Goal: Task Accomplishment & Management: Use online tool/utility

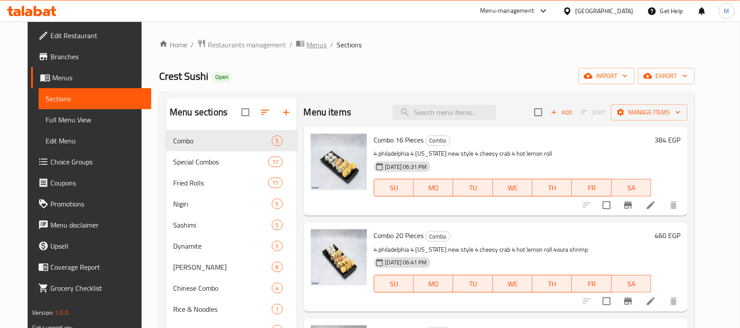
click at [306, 41] on span "Menus" at bounding box center [316, 44] width 20 height 11
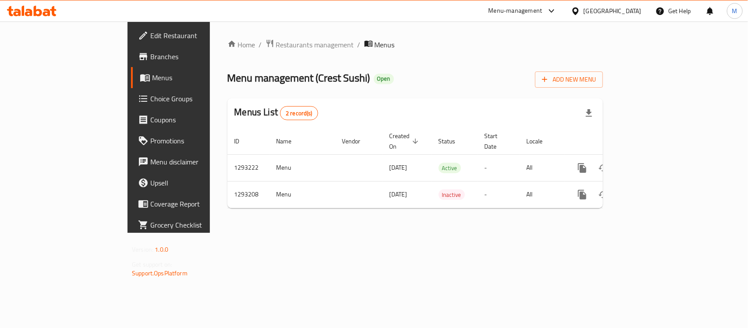
click at [211, 35] on div "Home / Restaurants management / Menus Menu management ( Crest Sushi ) Open Add …" at bounding box center [415, 126] width 411 height 211
click at [276, 39] on span "Restaurants management" at bounding box center [315, 44] width 78 height 11
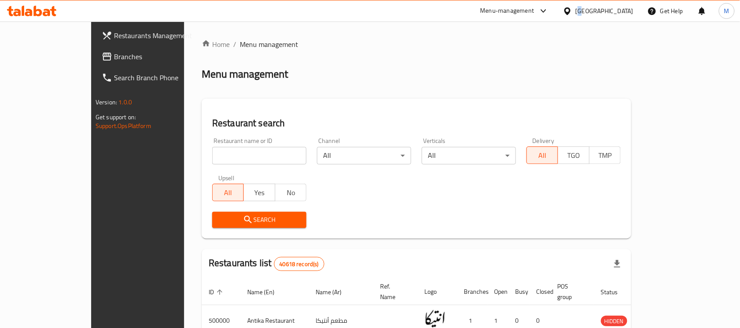
click at [623, 13] on div "[GEOGRAPHIC_DATA]" at bounding box center [605, 11] width 58 height 10
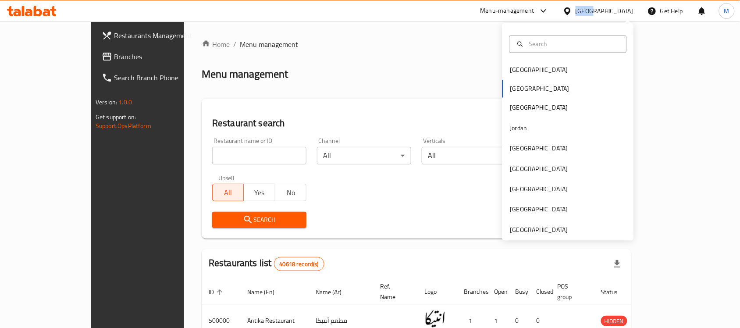
click at [622, 13] on div "[GEOGRAPHIC_DATA]" at bounding box center [605, 11] width 58 height 10
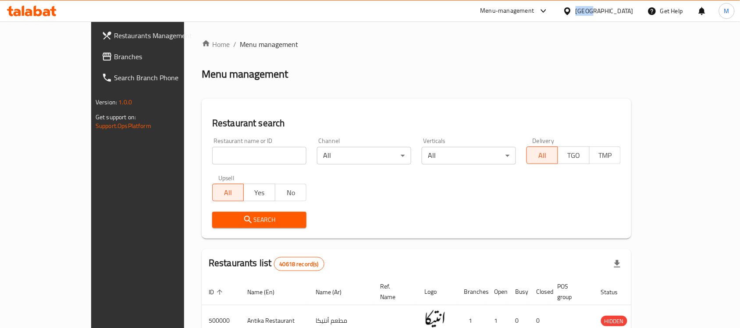
click at [619, 14] on div "[GEOGRAPHIC_DATA]" at bounding box center [605, 11] width 58 height 10
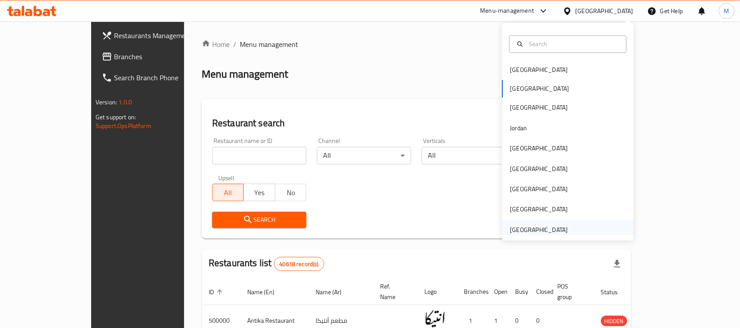
click at [518, 233] on div "[GEOGRAPHIC_DATA]" at bounding box center [539, 230] width 58 height 10
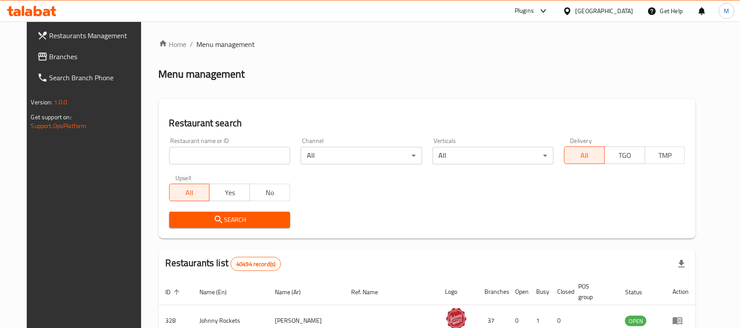
click at [582, 10] on div "[GEOGRAPHIC_DATA]" at bounding box center [605, 11] width 58 height 10
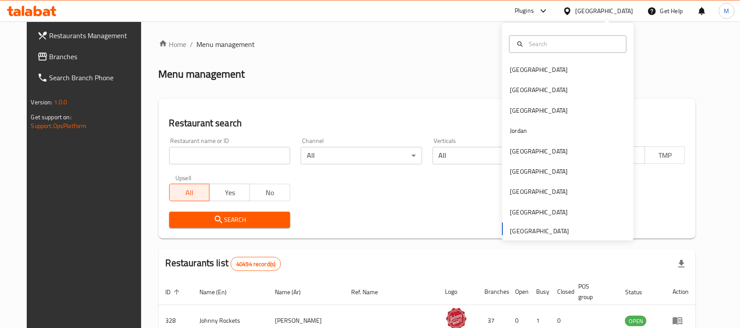
click at [50, 59] on span "Branches" at bounding box center [97, 56] width 94 height 11
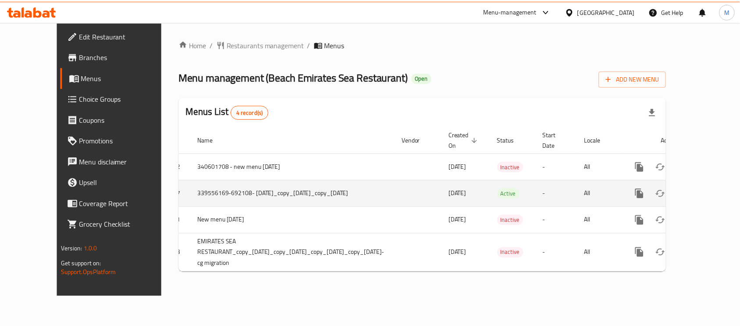
scroll to position [0, 46]
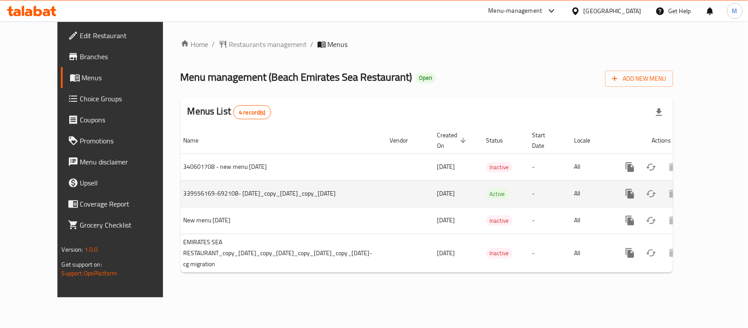
click at [697, 194] on icon "enhanced table" at bounding box center [694, 194] width 8 height 8
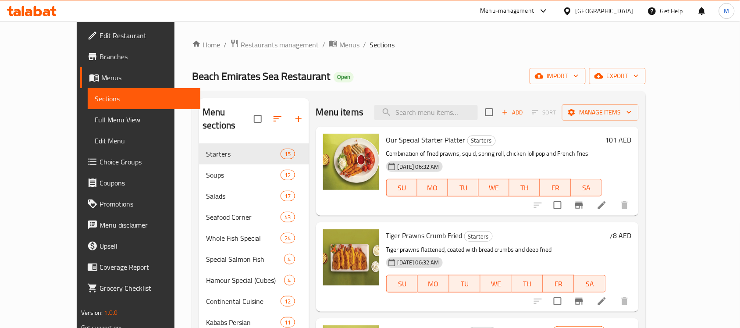
click at [241, 44] on span "Restaurants management" at bounding box center [280, 44] width 78 height 11
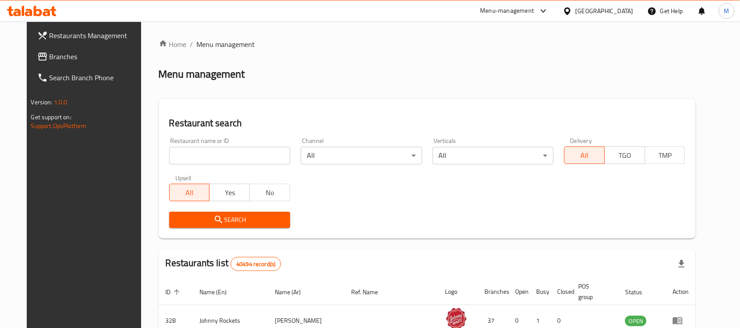
click at [587, 10] on div "[GEOGRAPHIC_DATA]" at bounding box center [605, 11] width 58 height 10
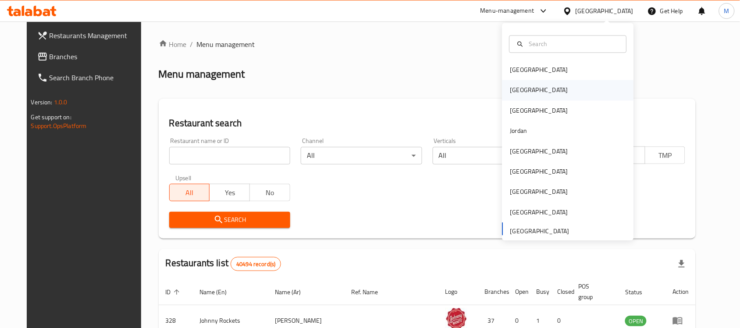
click at [520, 85] on div "[GEOGRAPHIC_DATA]" at bounding box center [539, 90] width 72 height 20
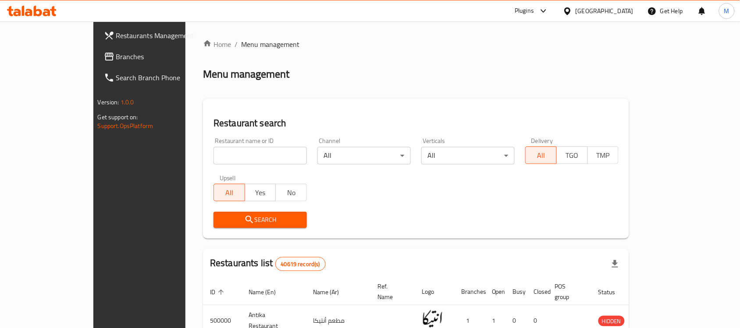
click at [213, 154] on input "search" at bounding box center [259, 156] width 93 height 18
paste input "509678"
type input "509678"
click at [220, 218] on span "Search" at bounding box center [259, 219] width 79 height 11
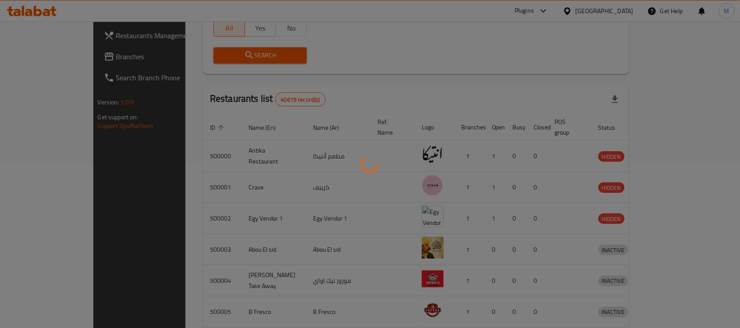
scroll to position [46, 0]
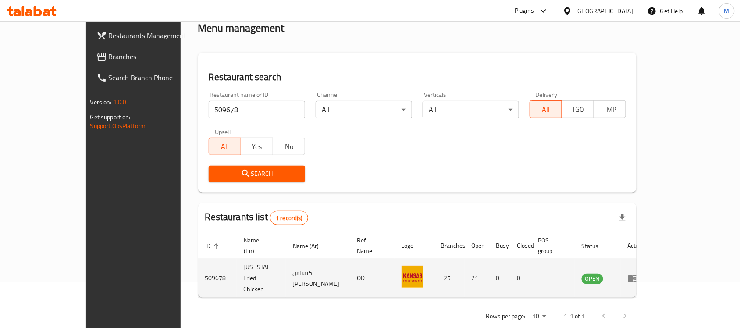
click at [651, 259] on td "enhanced table" at bounding box center [636, 278] width 30 height 39
click at [638, 273] on icon "enhanced table" at bounding box center [633, 278] width 11 height 11
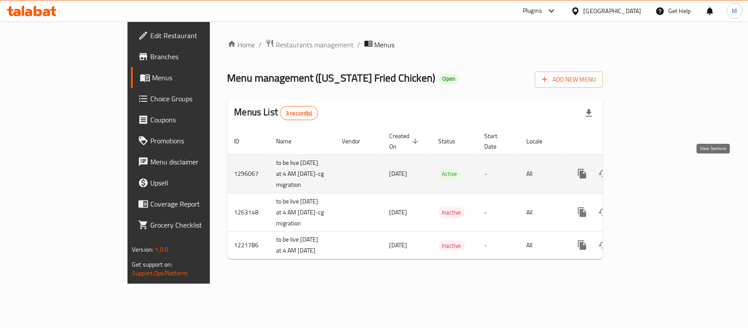
click at [651, 174] on icon "enhanced table" at bounding box center [645, 173] width 11 height 11
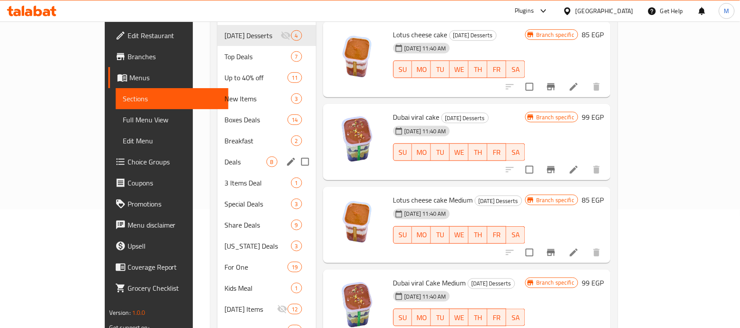
scroll to position [146, 0]
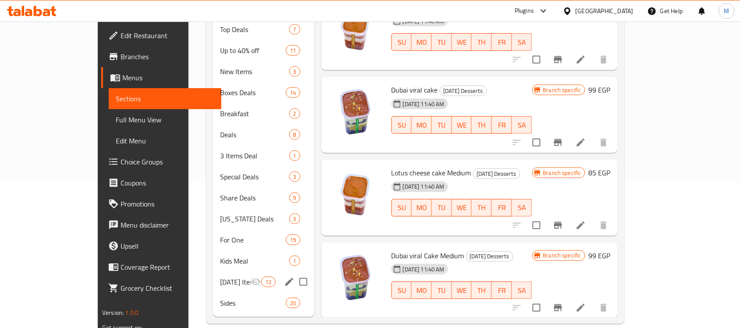
drag, startPoint x: 218, startPoint y: 270, endPoint x: 224, endPoint y: 265, distance: 7.8
click at [220, 277] on span "[DATE] Items" at bounding box center [235, 282] width 31 height 11
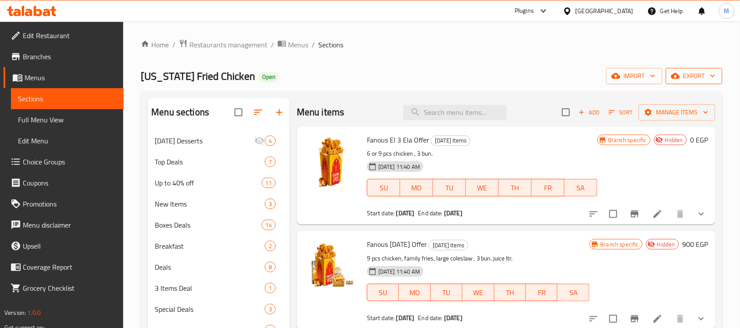
click at [686, 75] on span "export" at bounding box center [694, 76] width 43 height 11
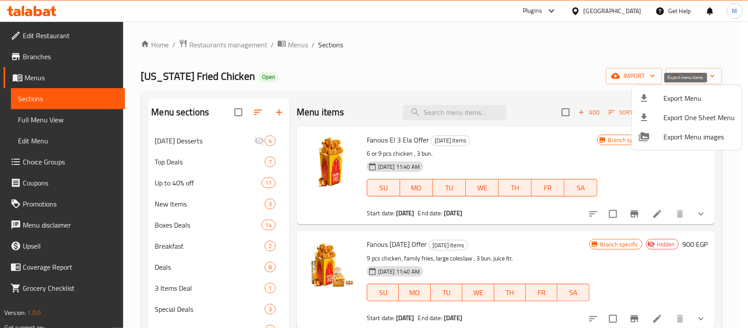
click at [676, 90] on li "Export Menu" at bounding box center [687, 98] width 110 height 19
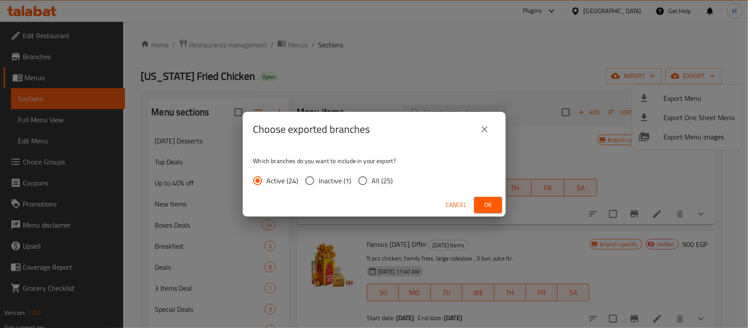
click at [386, 180] on span "All (25)" at bounding box center [382, 180] width 21 height 11
click at [372, 180] on input "All (25)" at bounding box center [363, 180] width 18 height 18
radio input "true"
click at [481, 204] on span "Ok" at bounding box center [488, 204] width 14 height 11
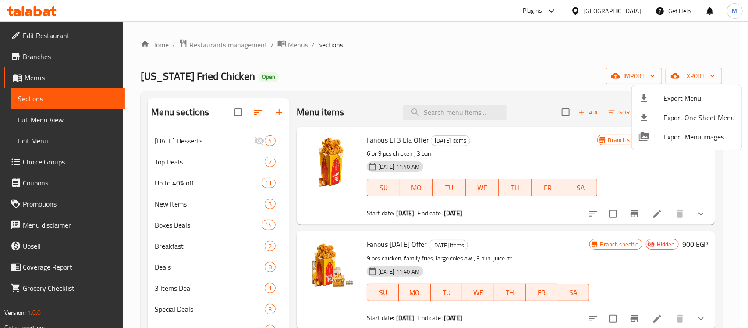
click at [36, 125] on div at bounding box center [374, 164] width 748 height 328
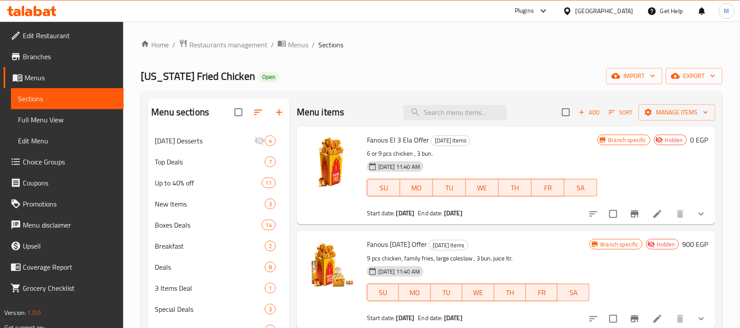
click at [36, 125] on span "Full Menu View" at bounding box center [67, 119] width 99 height 11
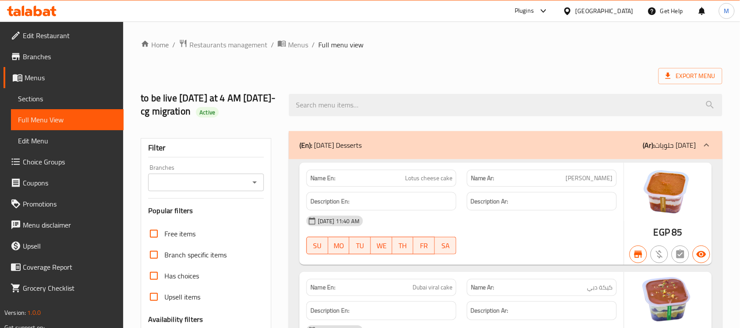
scroll to position [329, 0]
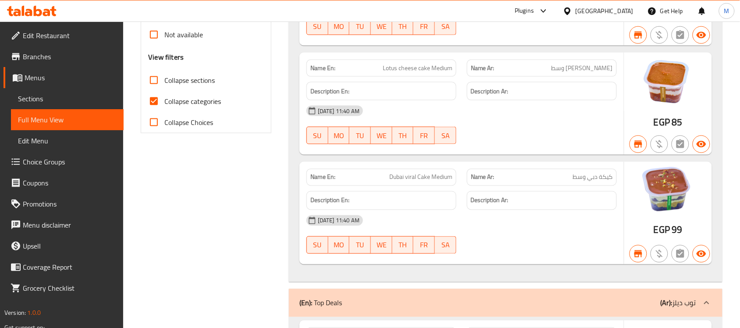
click at [158, 75] on input "Collapse sections" at bounding box center [153, 80] width 21 height 21
checkbox input "true"
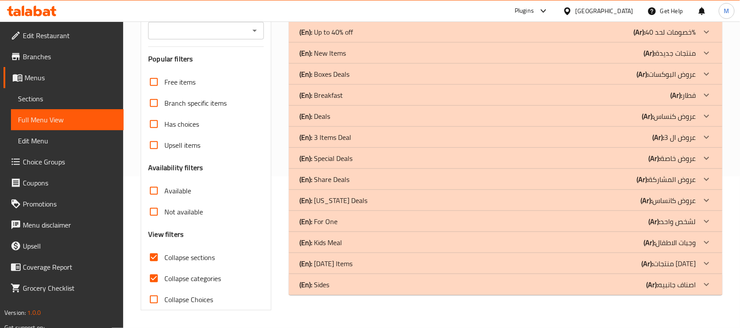
scroll to position [152, 0]
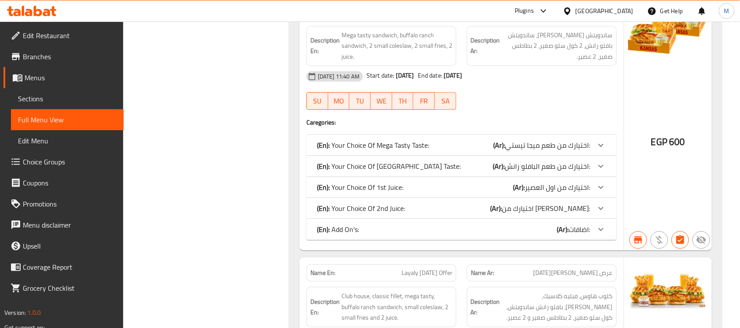
scroll to position [2676, 0]
click at [34, 56] on span "Branches" at bounding box center [70, 56] width 94 height 11
